Goal: Task Accomplishment & Management: Use online tool/utility

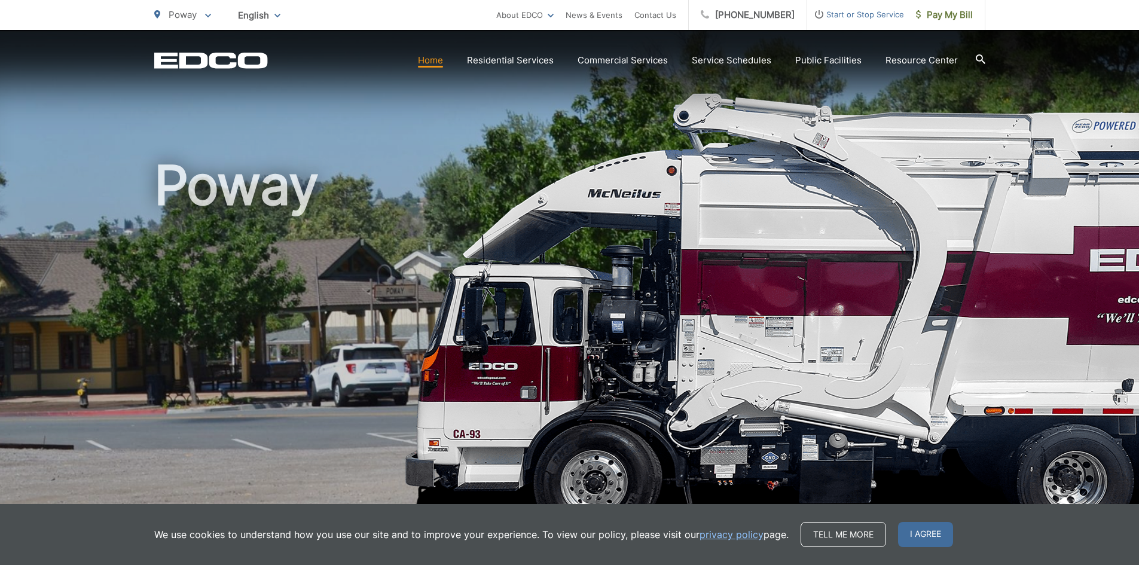
click at [980, 62] on icon at bounding box center [980, 59] width 10 height 10
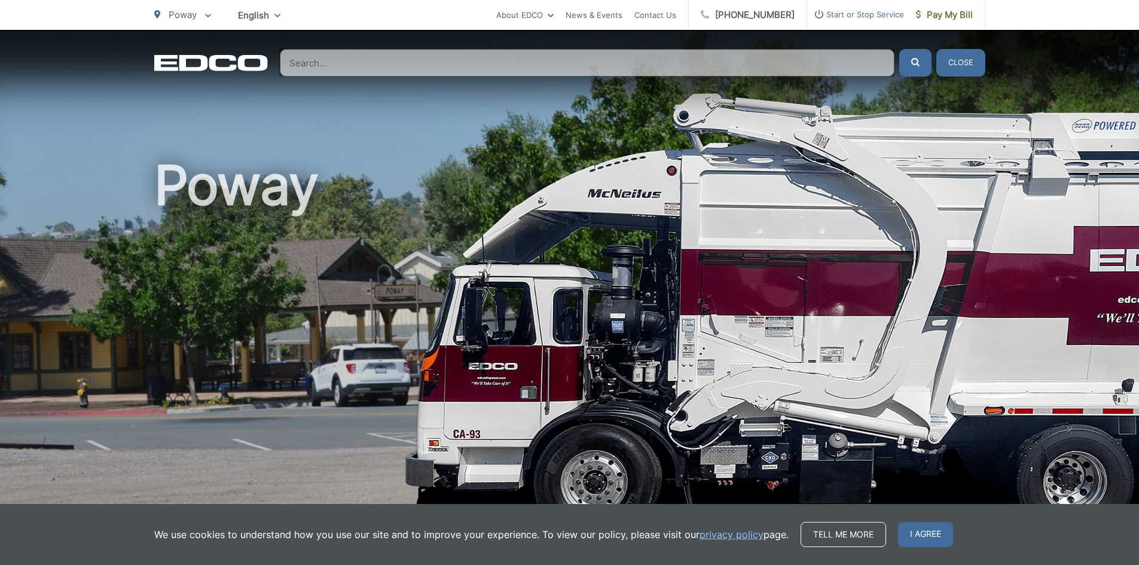
click at [905, 70] on button "submit" at bounding box center [915, 62] width 32 height 27
click at [913, 65] on icon "submit" at bounding box center [915, 62] width 8 height 8
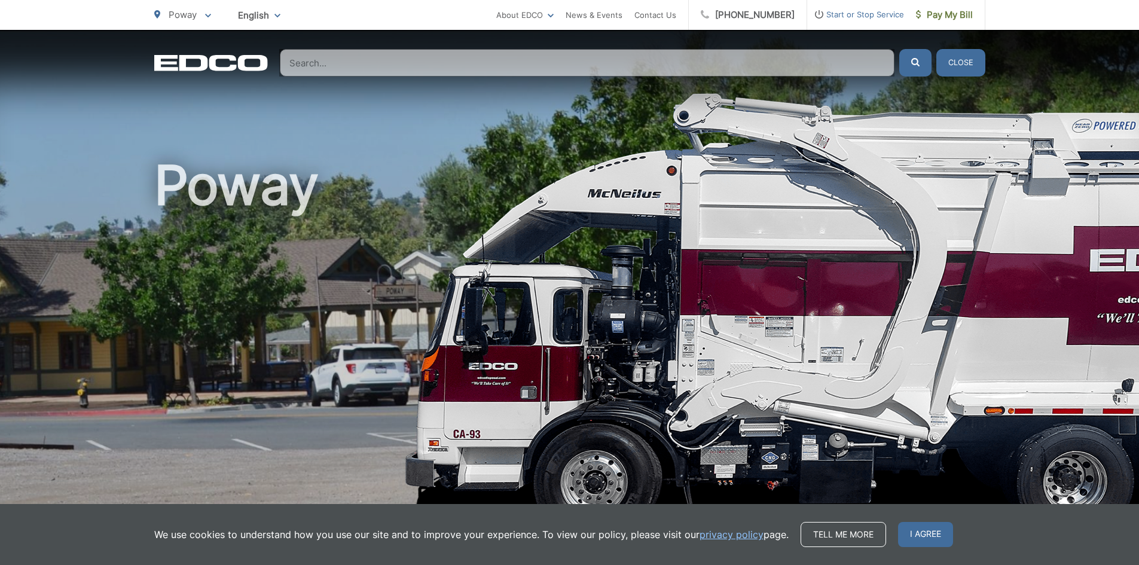
click at [403, 66] on input "Search" at bounding box center [587, 62] width 614 height 27
click at [588, 67] on input "Search" at bounding box center [587, 62] width 614 height 27
click at [588, 68] on input "Search" at bounding box center [587, 62] width 614 height 27
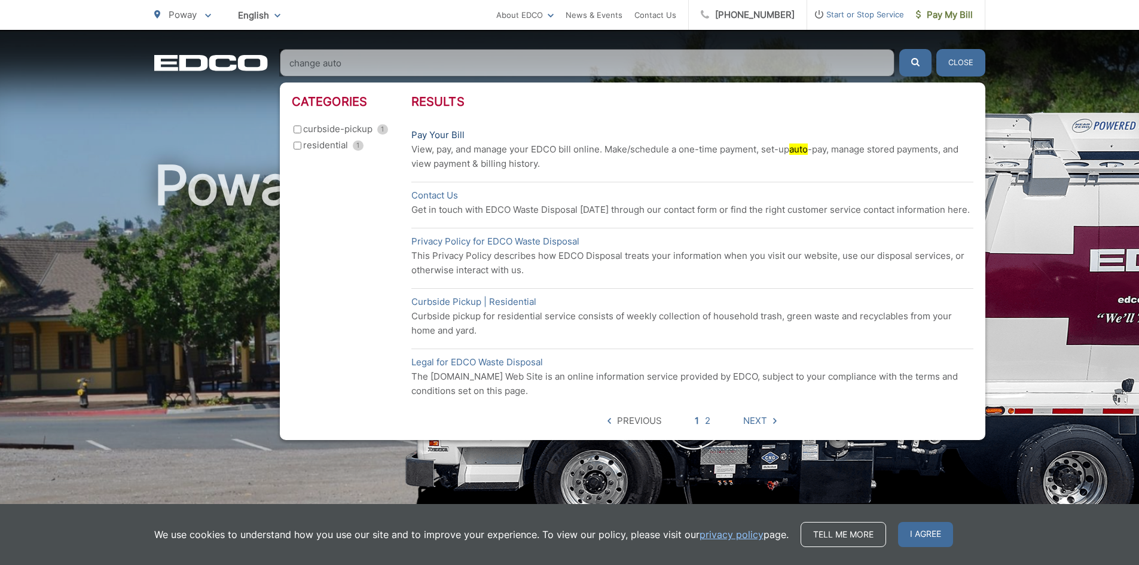
type input "change auto"
click at [440, 137] on link "Pay Your Bill" at bounding box center [437, 135] width 53 height 14
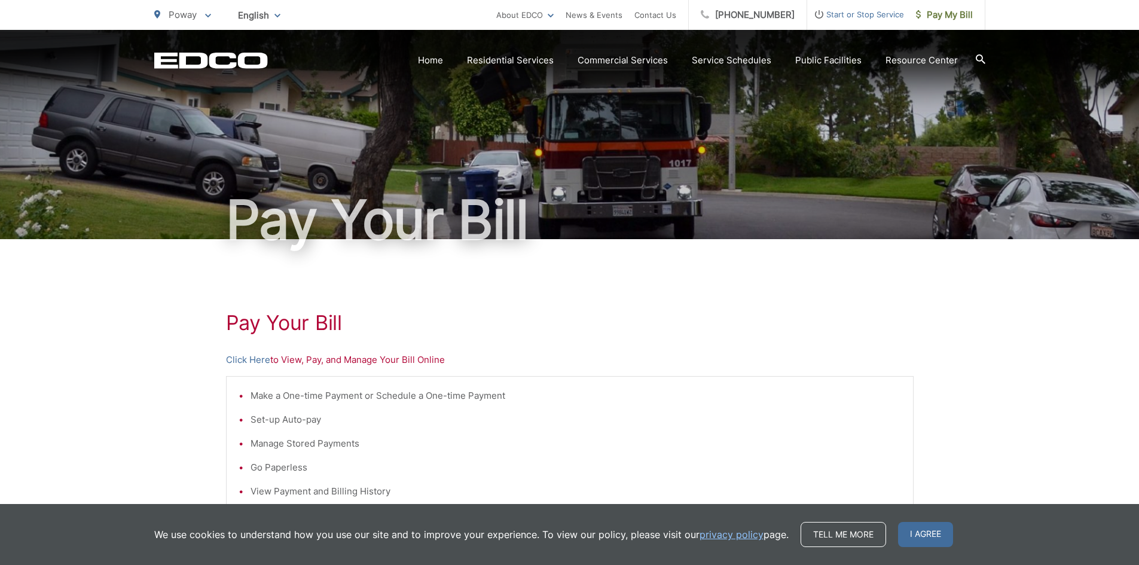
click at [292, 443] on li "Manage Stored Payments" at bounding box center [575, 443] width 650 height 14
click at [353, 360] on p "Click Here to View, Pay, and Manage Your Bill Online" at bounding box center [569, 360] width 687 height 14
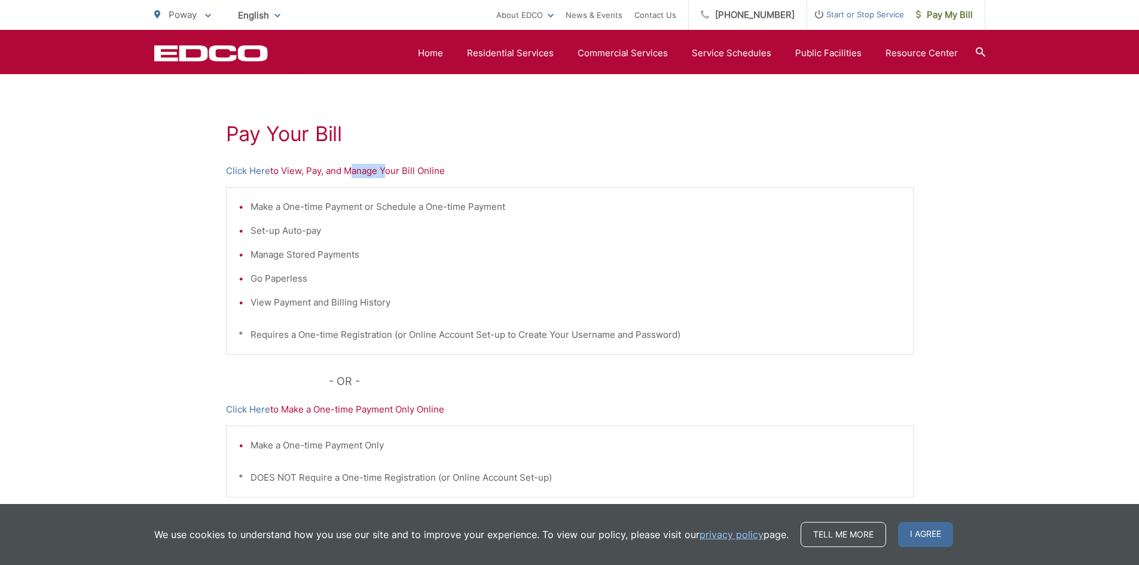
scroll to position [188, 0]
click at [244, 175] on link "Click Here" at bounding box center [248, 172] width 44 height 14
